Goal: Task Accomplishment & Management: Use online tool/utility

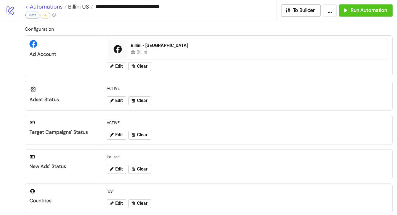
click at [27, 9] on link "< Automations" at bounding box center [45, 7] width 41 height 6
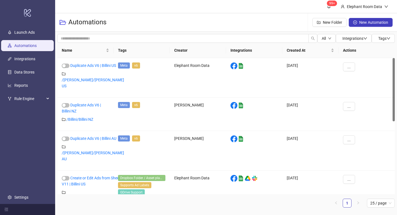
click at [37, 47] on link "Automations" at bounding box center [25, 45] width 22 height 4
click at [25, 47] on link "Automations" at bounding box center [25, 45] width 22 height 4
click at [34, 48] on link "Automations" at bounding box center [25, 45] width 22 height 4
click at [84, 23] on h3 "Automations" at bounding box center [87, 22] width 38 height 9
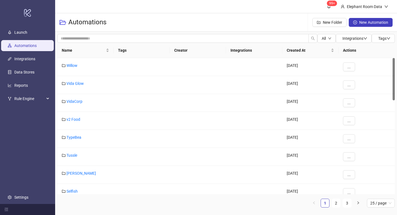
click at [105, 33] on div "All Integrations Tags Name Tags Creator Integrations Created At Actions Willow …" at bounding box center [226, 123] width 342 height 182
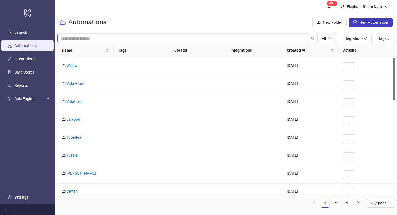
click at [109, 36] on input "search" at bounding box center [183, 38] width 252 height 9
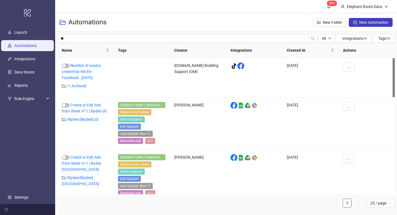
click at [37, 44] on link "Automations" at bounding box center [25, 45] width 22 height 4
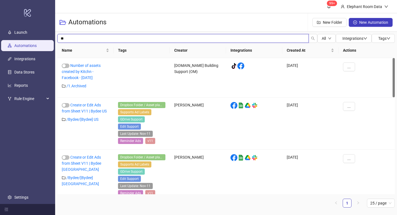
click at [120, 35] on input "**" at bounding box center [183, 38] width 252 height 9
click at [129, 34] on input "**" at bounding box center [183, 38] width 252 height 9
click at [129, 38] on input "**" at bounding box center [183, 38] width 252 height 9
type input "******"
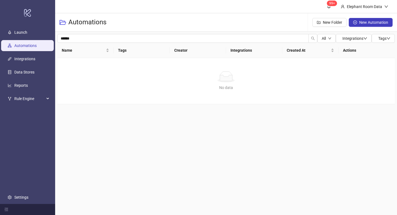
click at [35, 48] on link "Automations" at bounding box center [25, 45] width 22 height 4
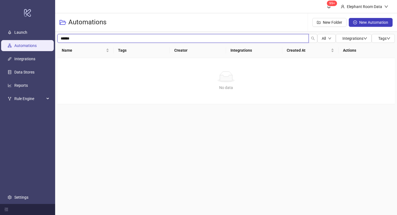
drag, startPoint x: 51, startPoint y: 39, endPoint x: 47, endPoint y: 39, distance: 3.3
click at [47, 39] on div "logo/logo-mobile Launch Automations Integrations Data Stores Reports Rule Engin…" at bounding box center [198, 107] width 397 height 215
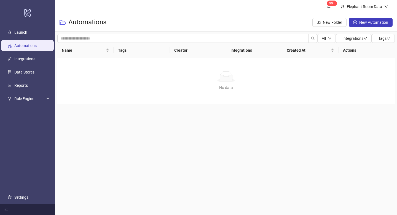
click at [35, 46] on link "Automations" at bounding box center [25, 45] width 22 height 4
click at [97, 17] on div "Automations" at bounding box center [85, 23] width 51 height 18
click at [87, 26] on h3 "Automations" at bounding box center [87, 22] width 38 height 9
click at [100, 80] on div "No data" at bounding box center [226, 76] width 325 height 11
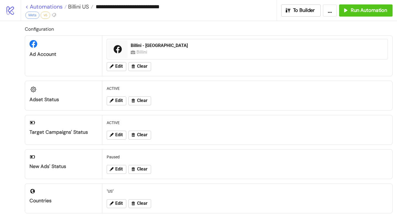
click at [31, 6] on link "< Automations" at bounding box center [45, 7] width 41 height 6
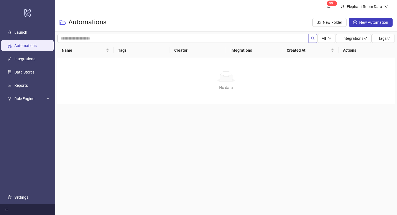
click at [311, 38] on icon "search" at bounding box center [313, 38] width 4 height 4
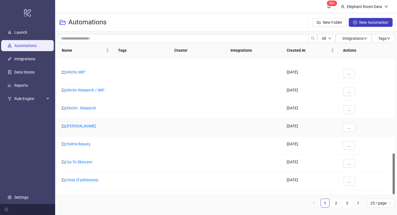
scroll to position [316, 0]
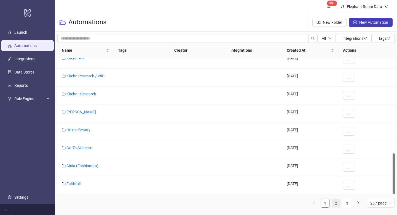
click at [337, 203] on link "2" at bounding box center [336, 203] width 8 height 8
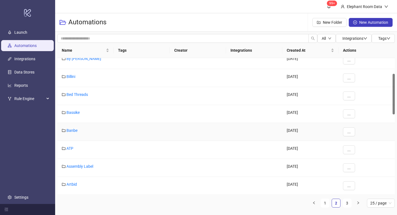
scroll to position [0, 0]
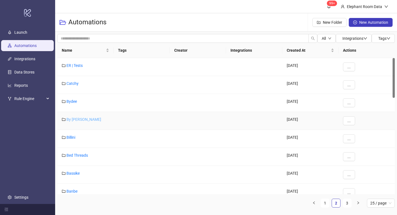
click at [75, 118] on link "By Charlotte" at bounding box center [84, 119] width 35 height 4
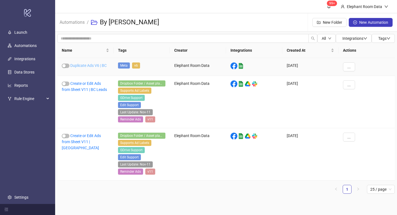
click at [87, 64] on link "Duplicate Ads V6 | BC" at bounding box center [88, 65] width 36 height 4
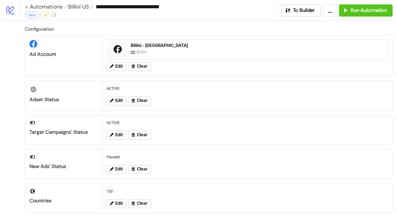
type input "**********"
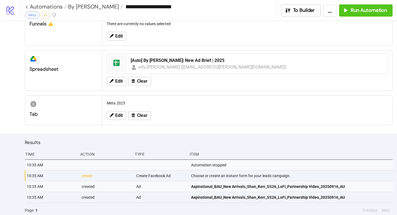
scroll to position [214, 0]
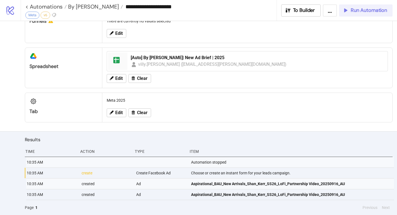
click at [349, 14] on button "Run Automation" at bounding box center [367, 10] width 54 height 12
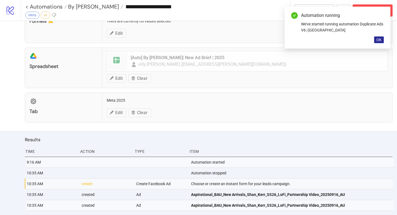
click at [381, 41] on span "OK" at bounding box center [379, 40] width 5 height 4
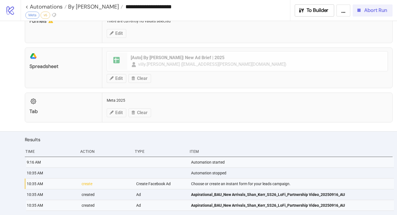
click at [367, 14] on button "Abort Run" at bounding box center [373, 10] width 40 height 12
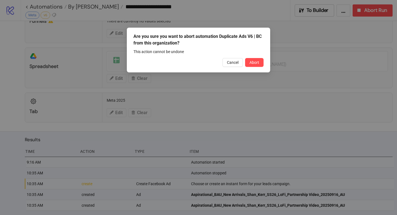
click at [256, 65] on button "Abort" at bounding box center [254, 62] width 18 height 9
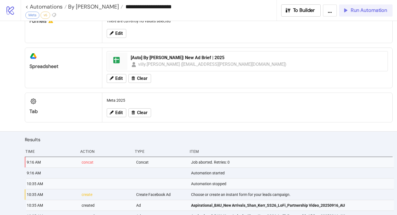
click at [352, 13] on span "Run Automation" at bounding box center [369, 10] width 36 height 6
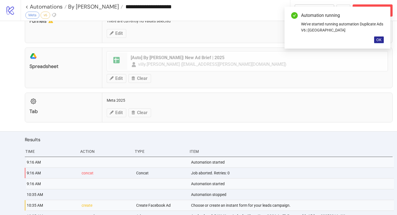
click at [377, 41] on span "OK" at bounding box center [379, 40] width 5 height 4
